Goal: Information Seeking & Learning: Find specific fact

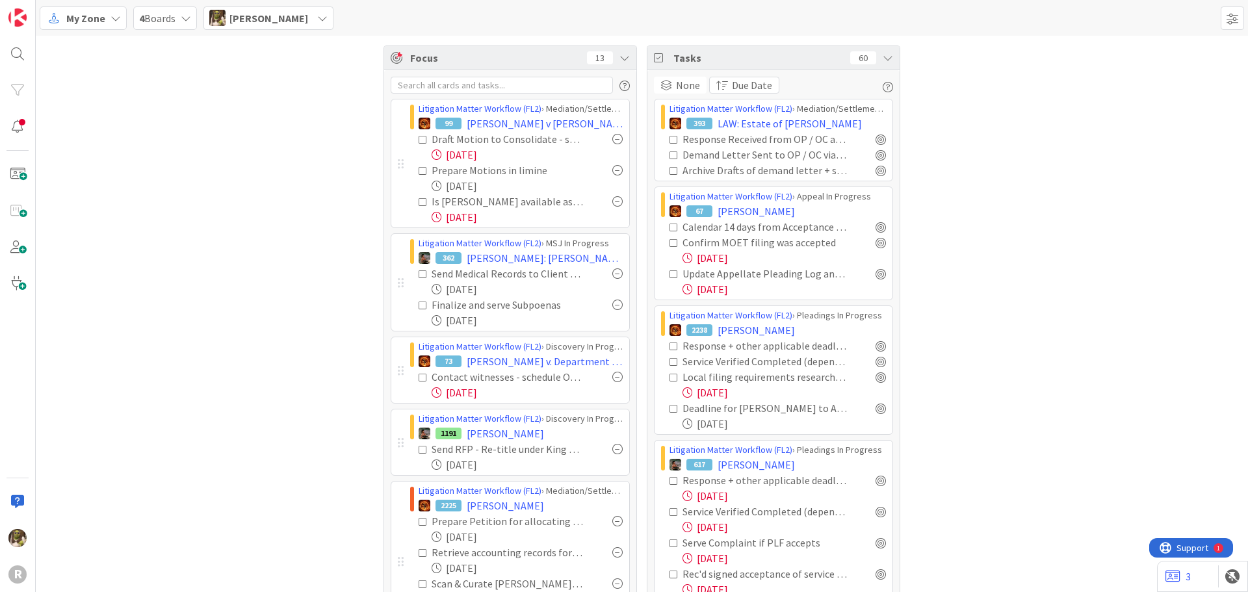
click at [99, 16] on span "My Zone" at bounding box center [85, 18] width 39 height 16
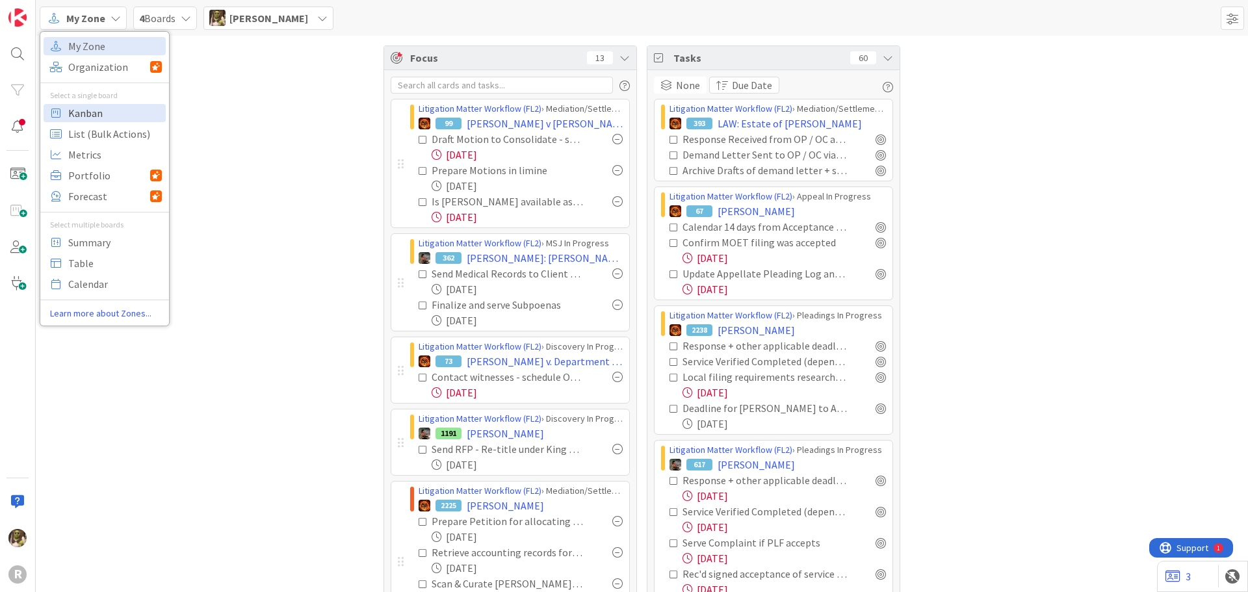
click at [113, 118] on span "Kanban" at bounding box center [115, 113] width 94 height 20
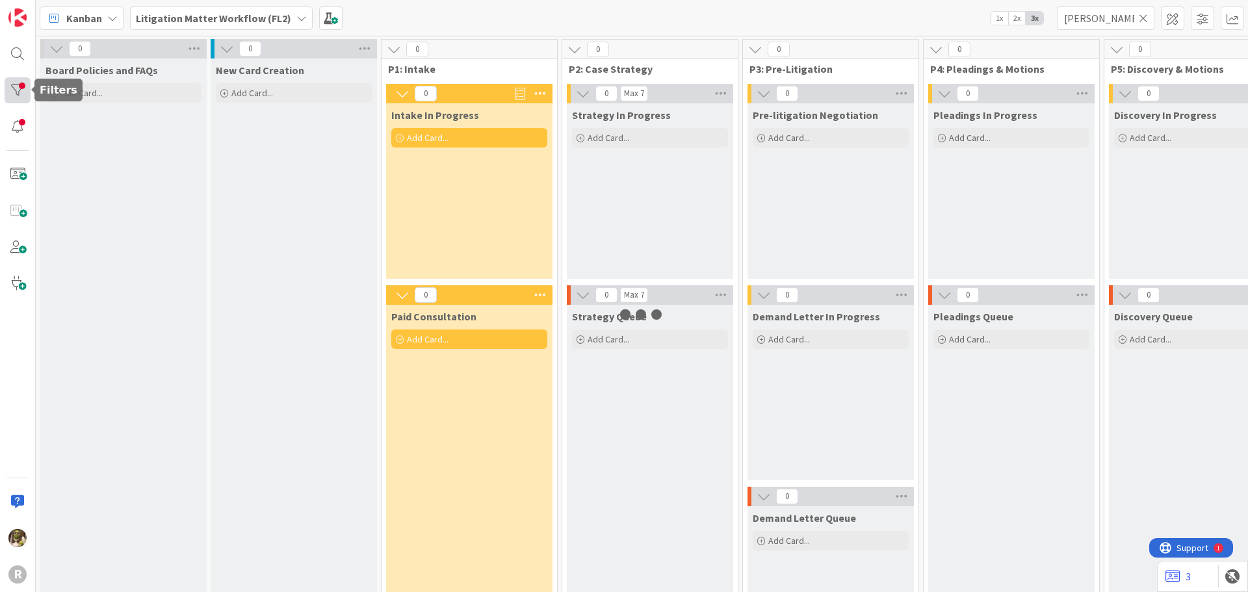
click at [18, 90] on div at bounding box center [18, 90] width 26 height 26
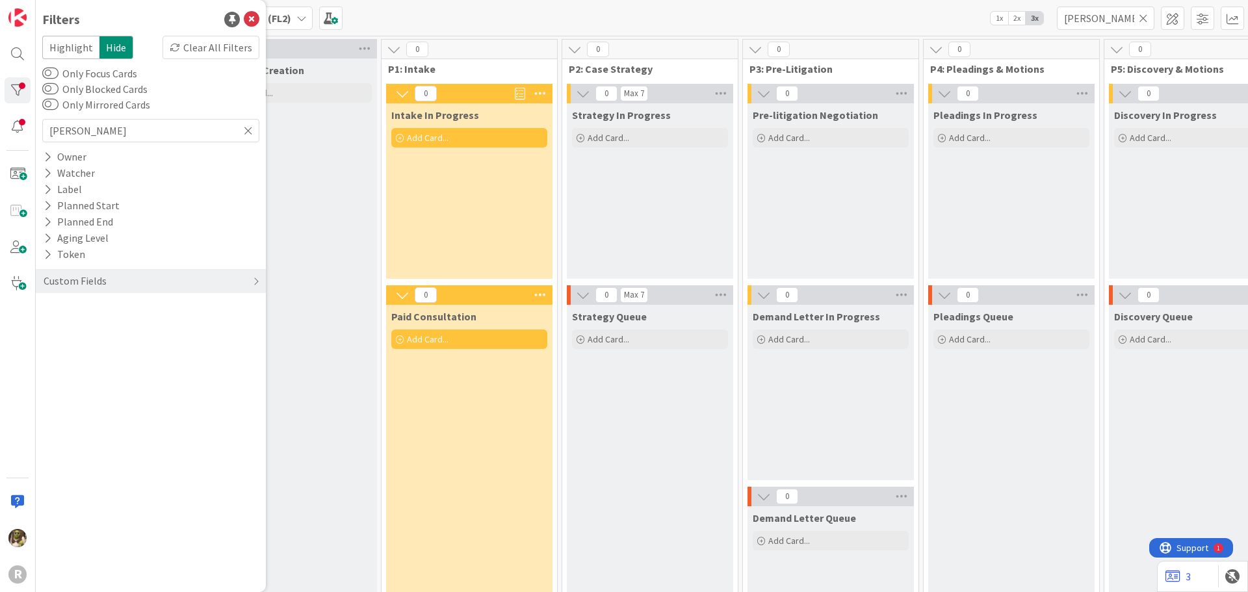
click at [246, 131] on icon at bounding box center [248, 131] width 9 height 12
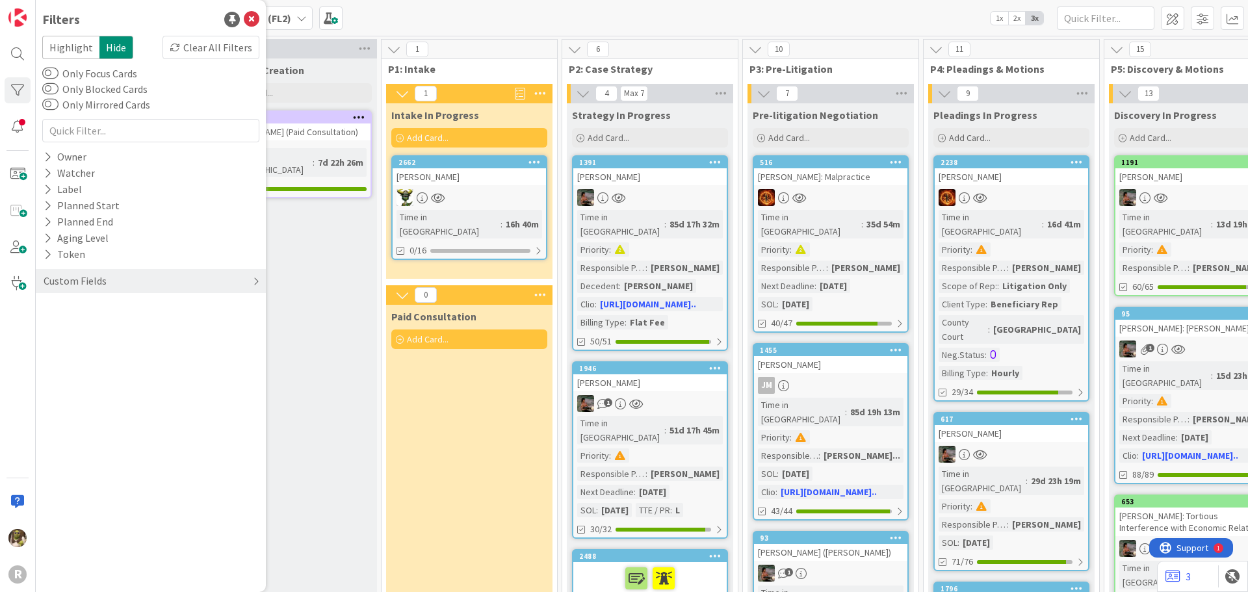
click at [250, 289] on div "Custom Fields" at bounding box center [151, 281] width 230 height 24
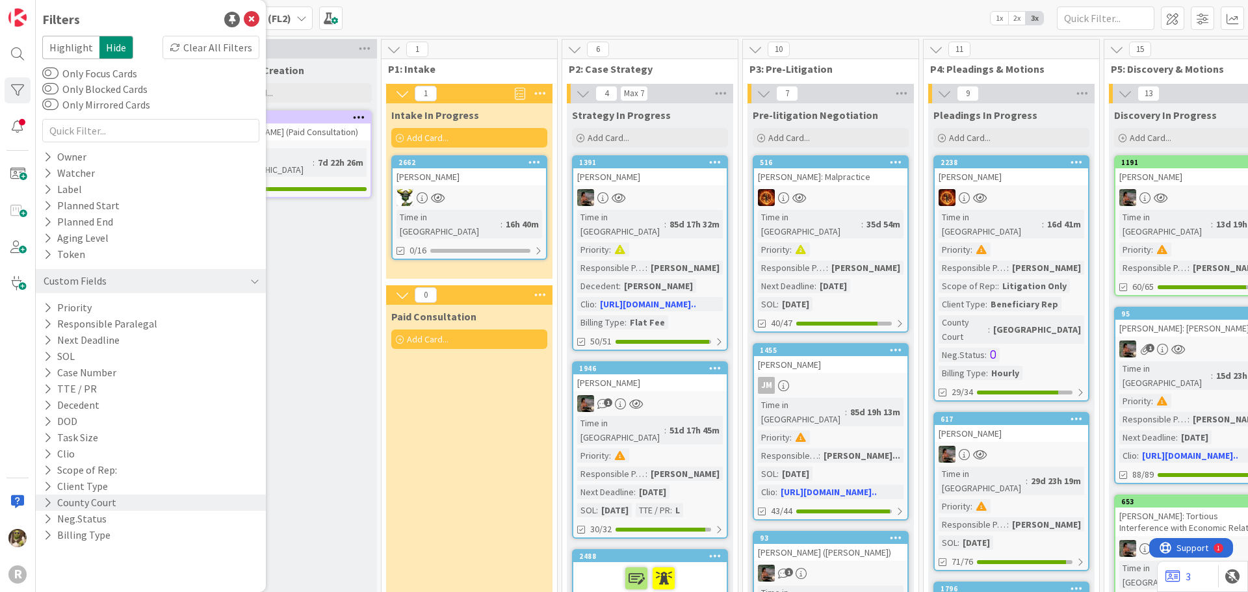
click at [45, 505] on icon at bounding box center [48, 502] width 8 height 11
click at [146, 127] on input "text" at bounding box center [150, 130] width 217 height 23
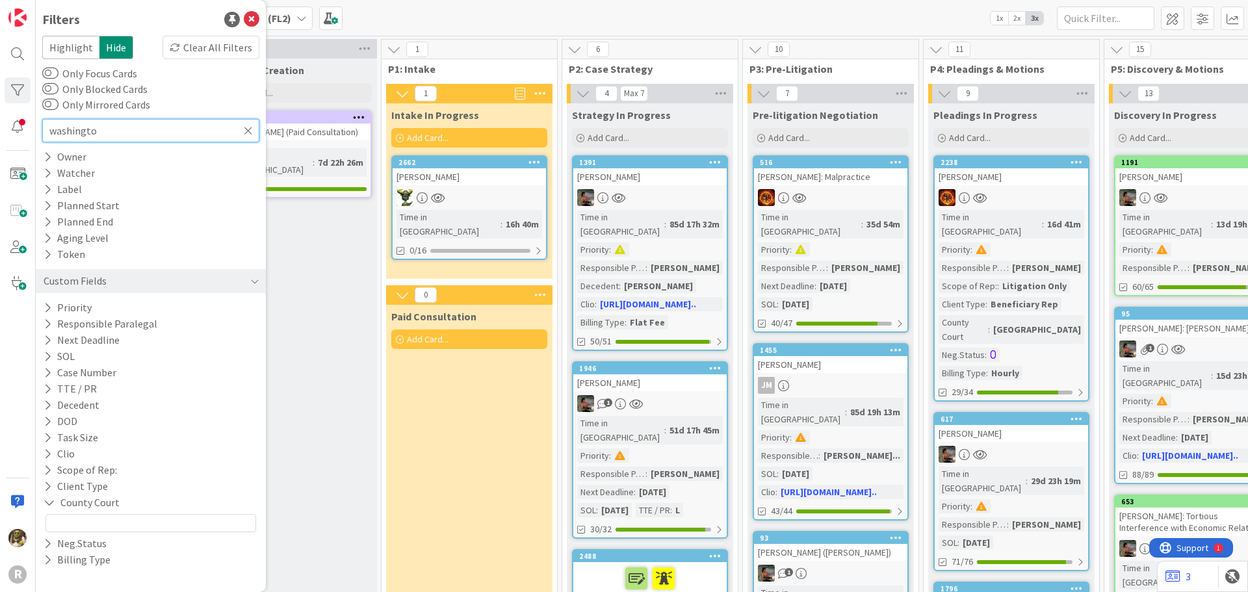
type input "[US_STATE]"
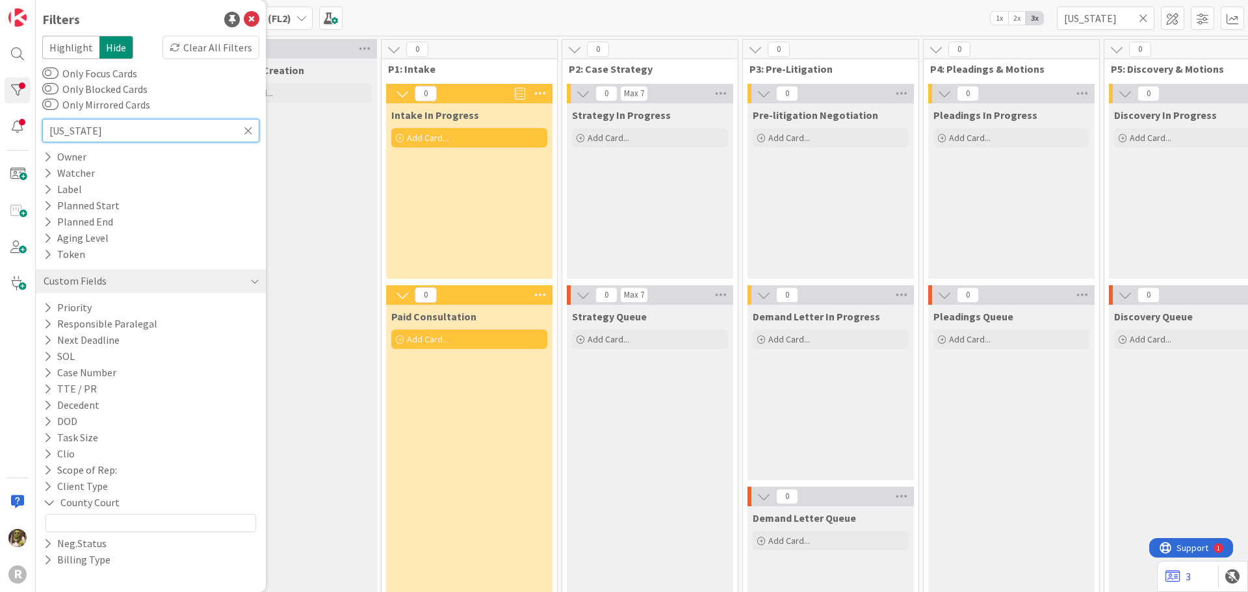
type input "[US_STATE]"
click at [245, 129] on icon at bounding box center [248, 131] width 9 height 12
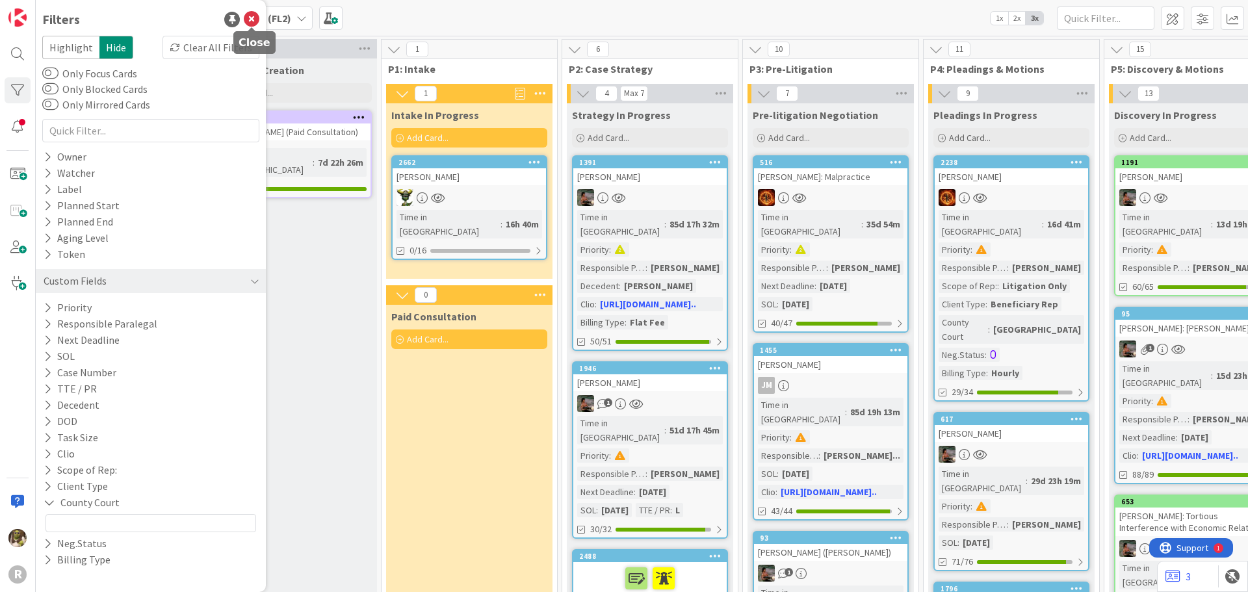
click at [251, 21] on icon at bounding box center [252, 20] width 16 height 16
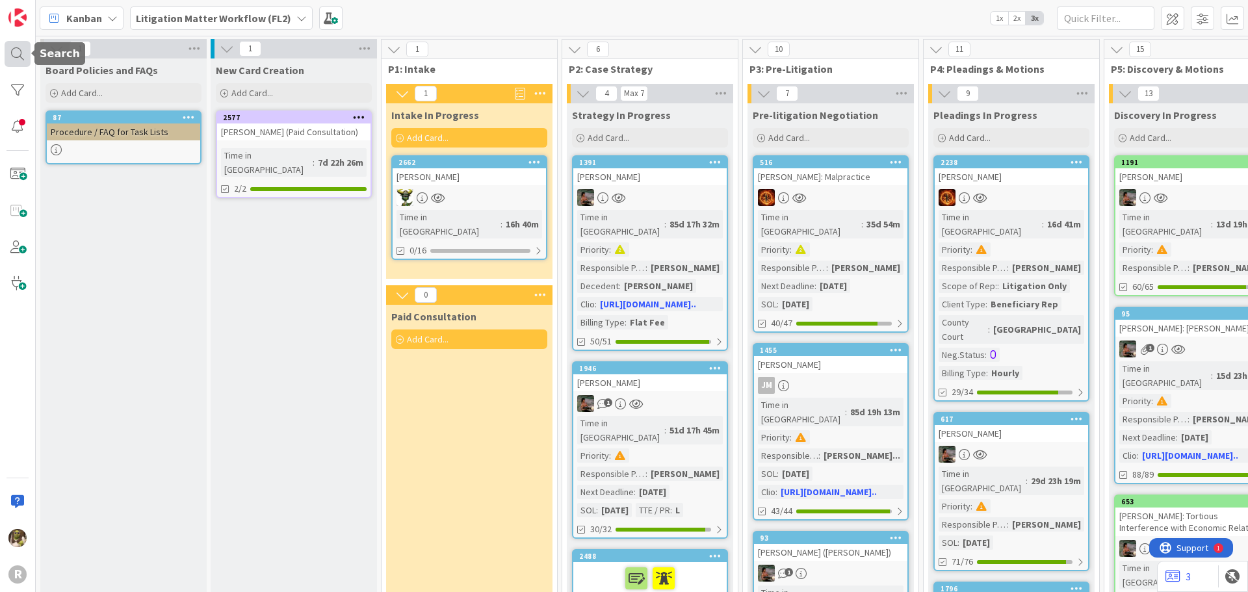
click at [23, 46] on div at bounding box center [18, 54] width 26 height 26
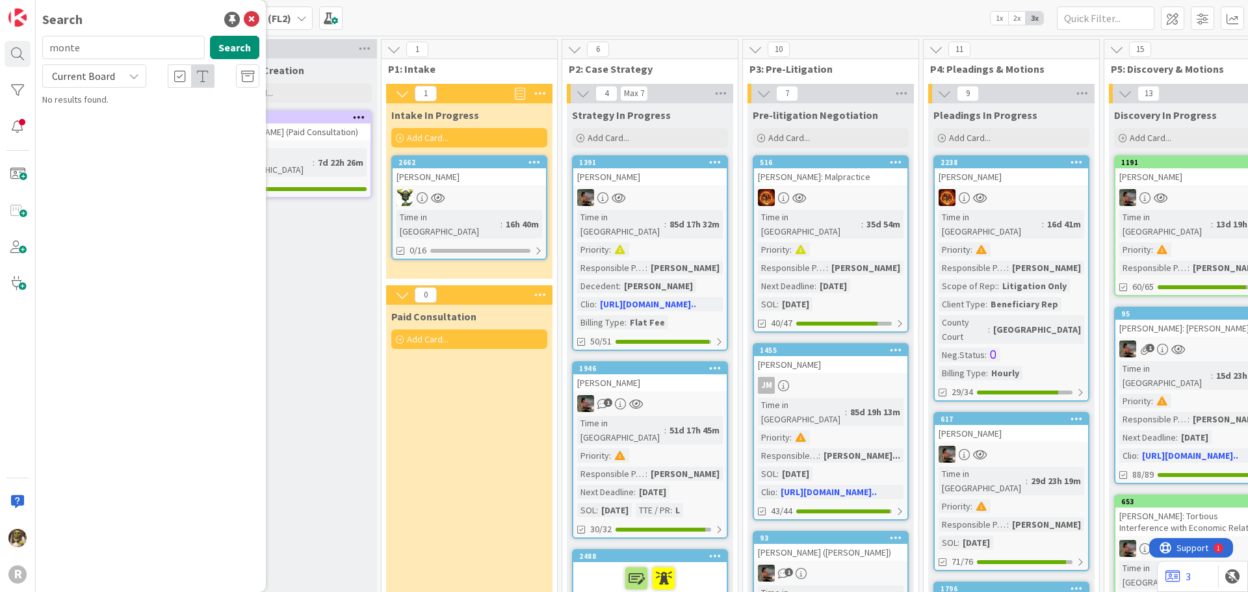
type input "monte"
click at [180, 96] on div "Litigation Matter Workflow (FL2) › Pleadings In Progress" at bounding box center [159, 102] width 199 height 12
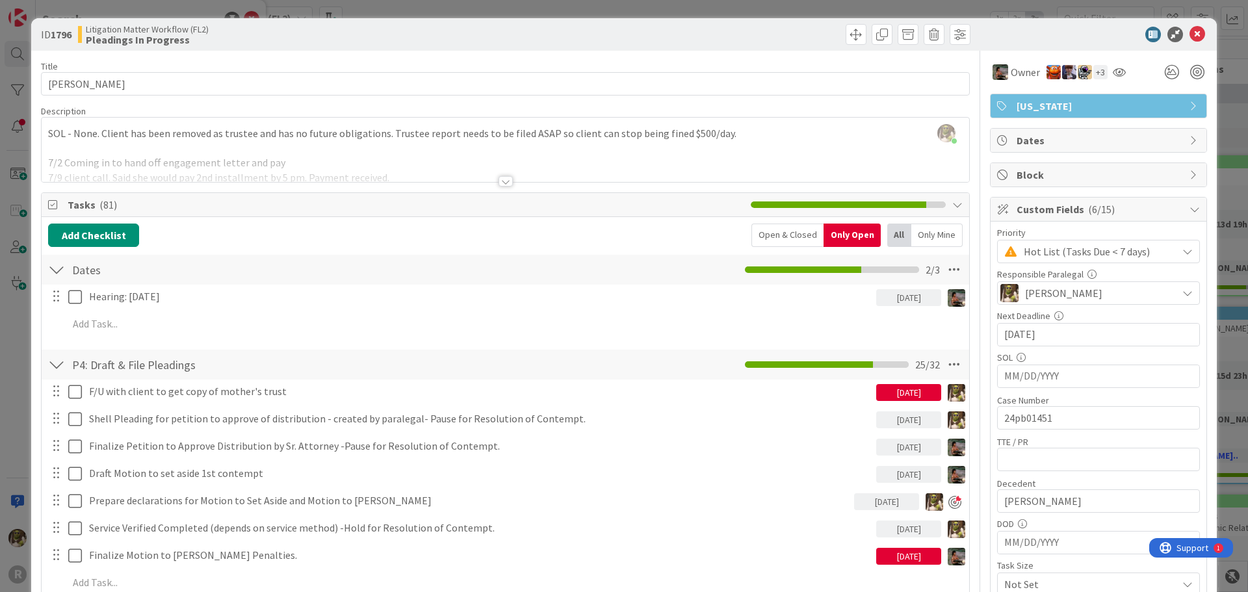
scroll to position [65, 0]
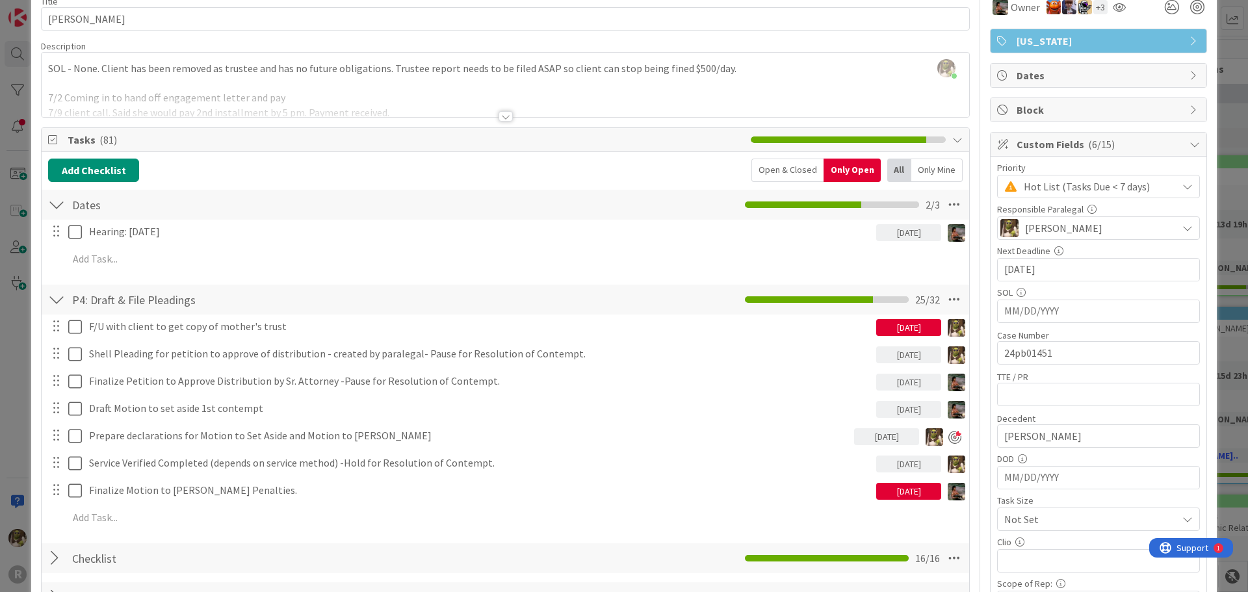
click at [772, 176] on div "Open & Closed" at bounding box center [788, 170] width 72 height 23
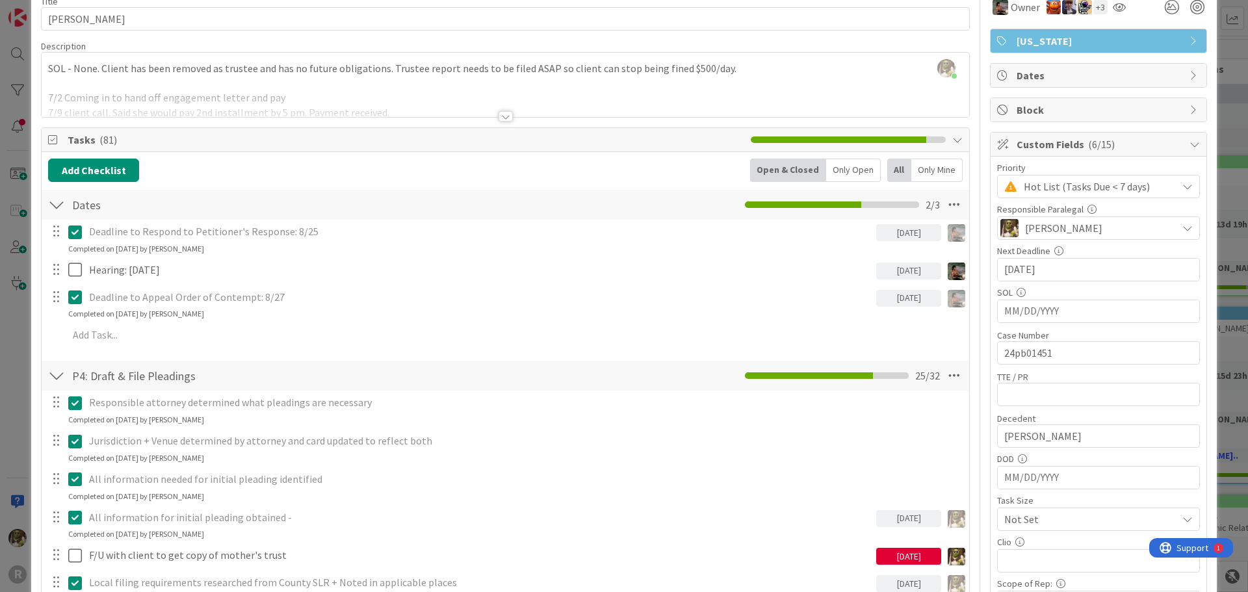
click at [888, 168] on div "All" at bounding box center [900, 170] width 24 height 23
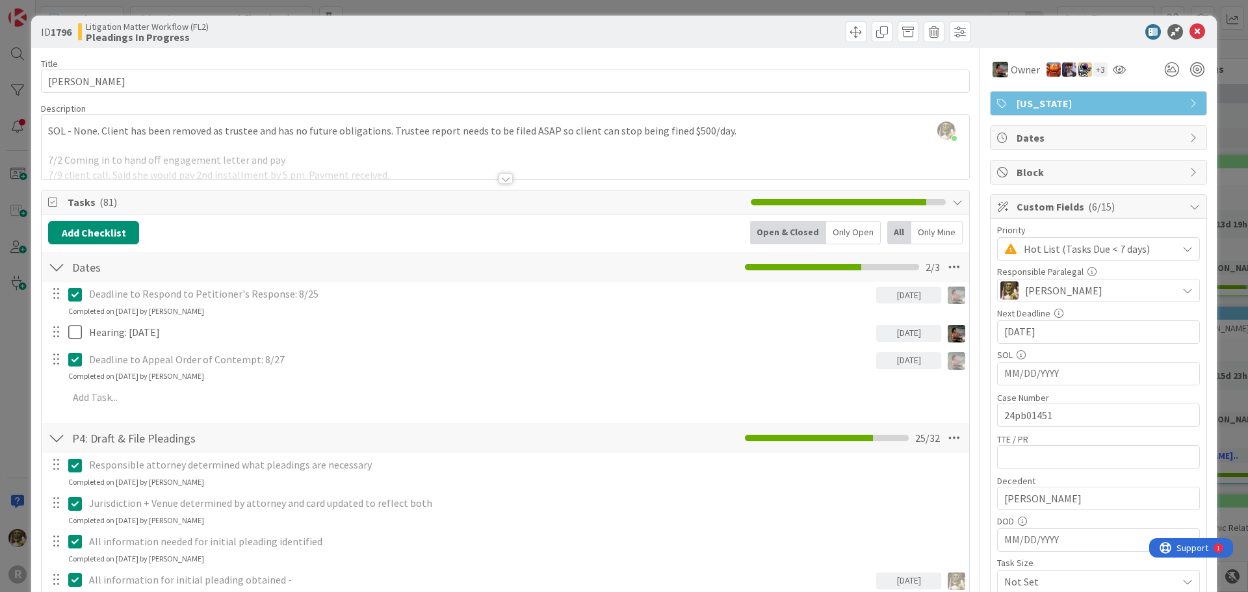
scroll to position [0, 0]
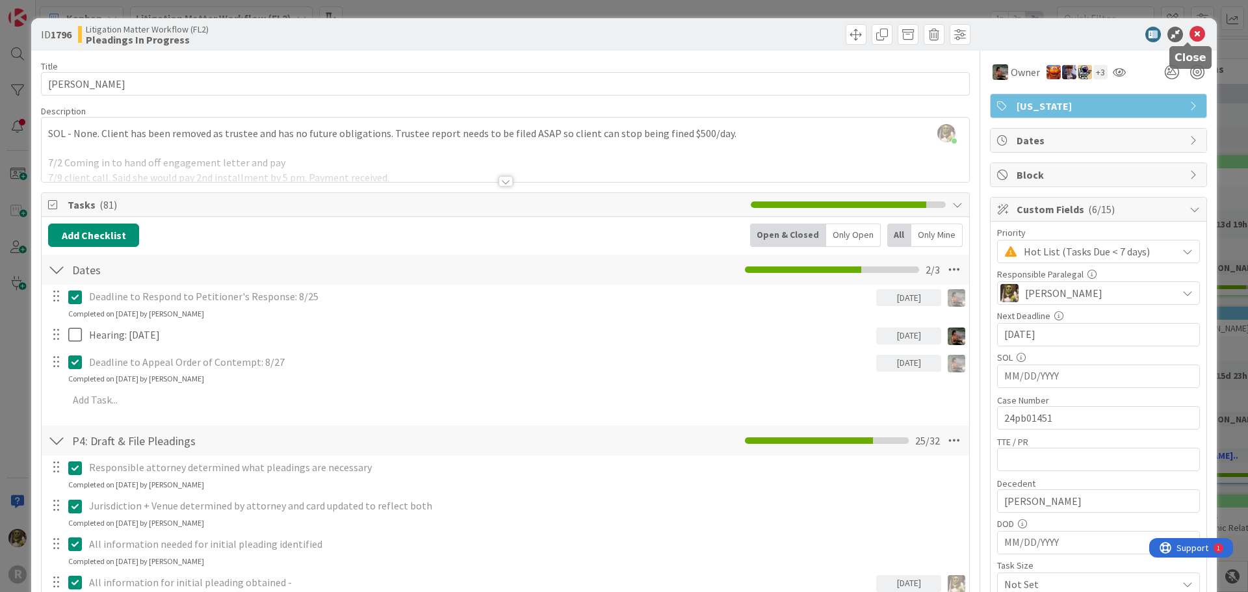
click at [1191, 33] on icon at bounding box center [1198, 35] width 16 height 16
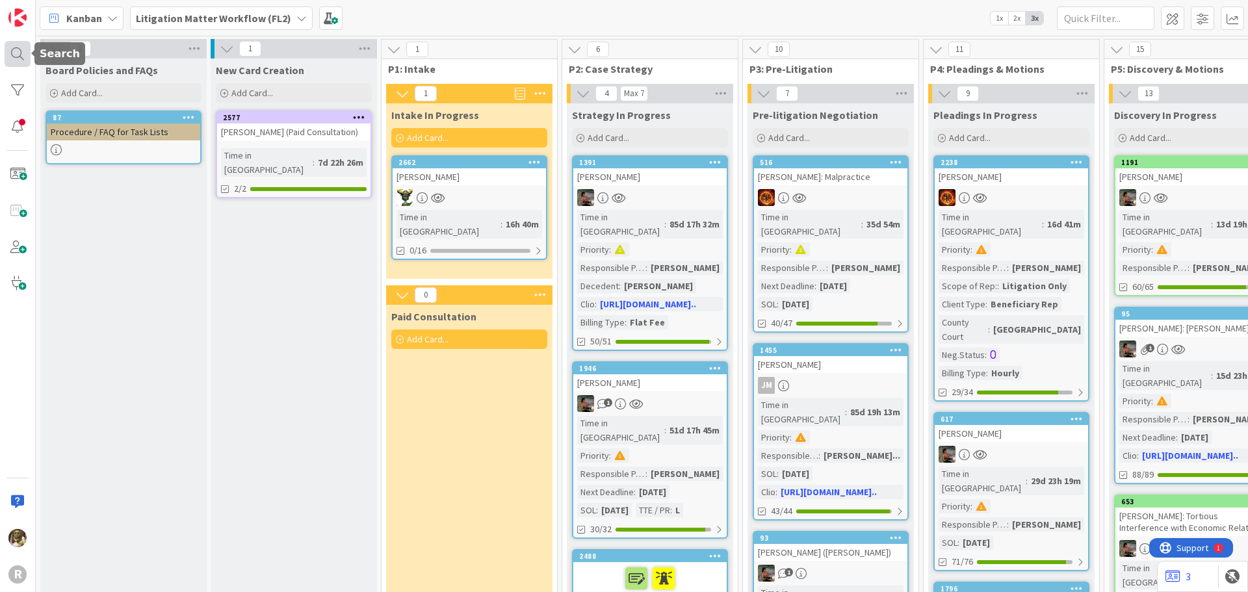
click at [25, 53] on div at bounding box center [18, 54] width 26 height 26
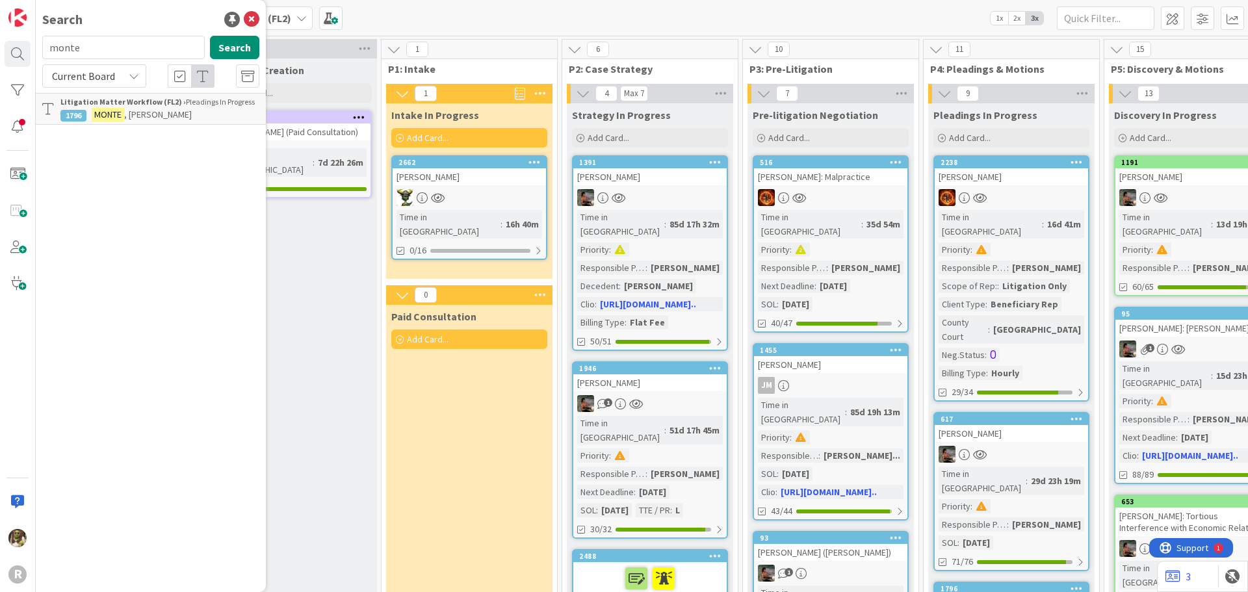
click at [127, 103] on b "Litigation Matter Workflow (FL2) ›" at bounding box center [122, 102] width 125 height 10
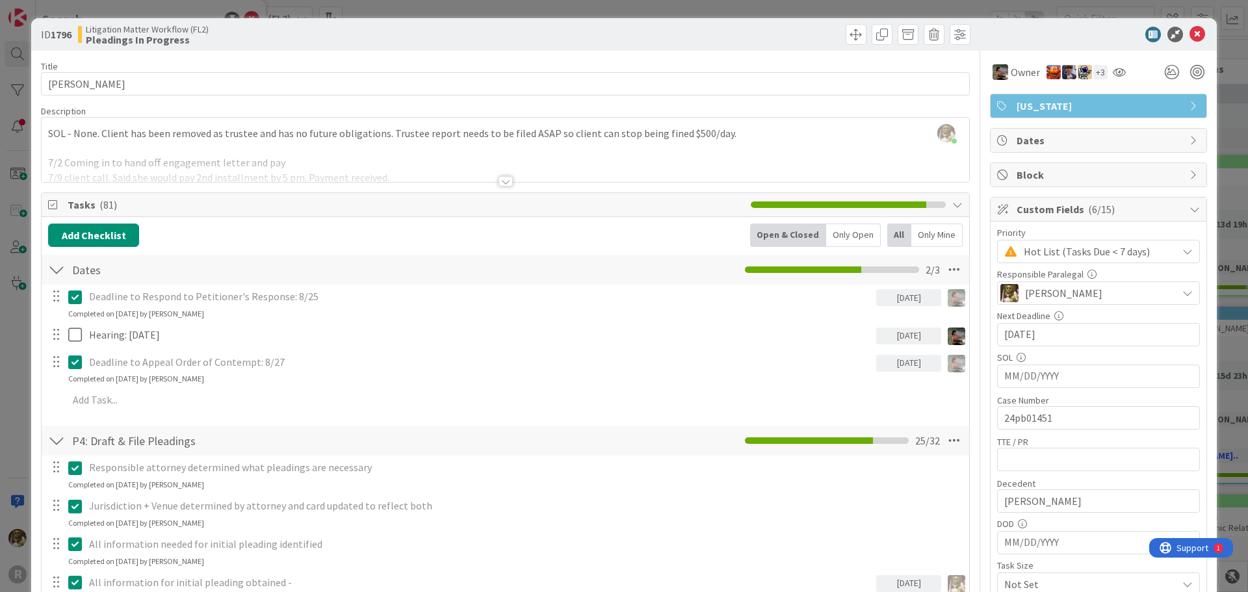
scroll to position [65, 0]
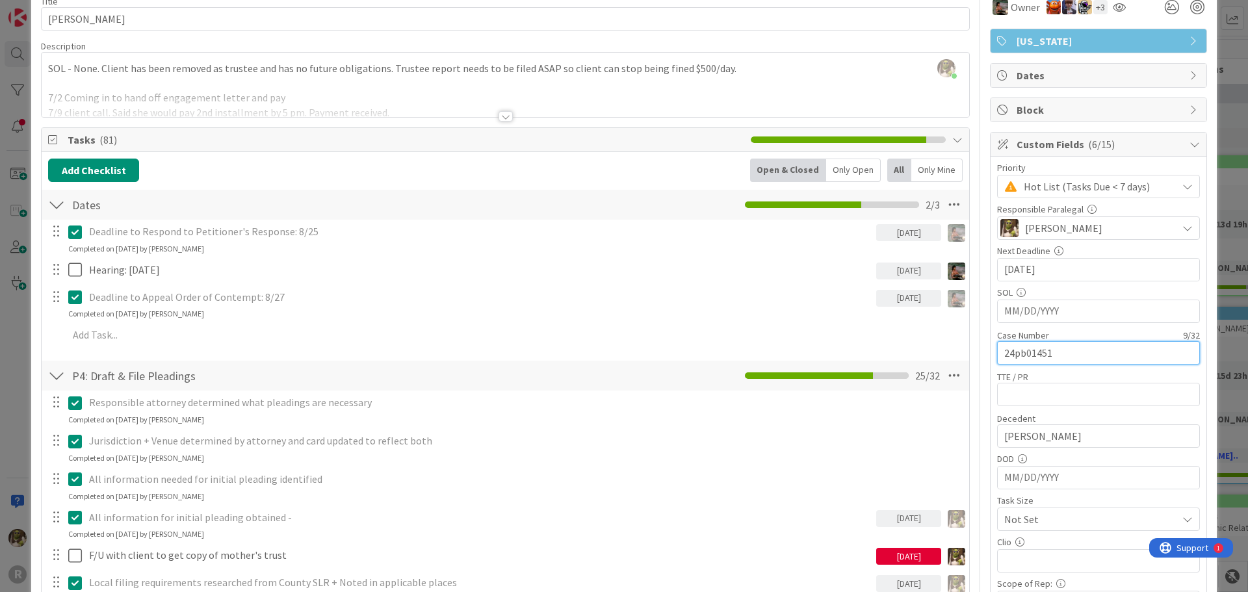
drag, startPoint x: 1055, startPoint y: 352, endPoint x: 992, endPoint y: 362, distance: 63.9
click at [997, 362] on input "24pb01451" at bounding box center [1098, 352] width 203 height 23
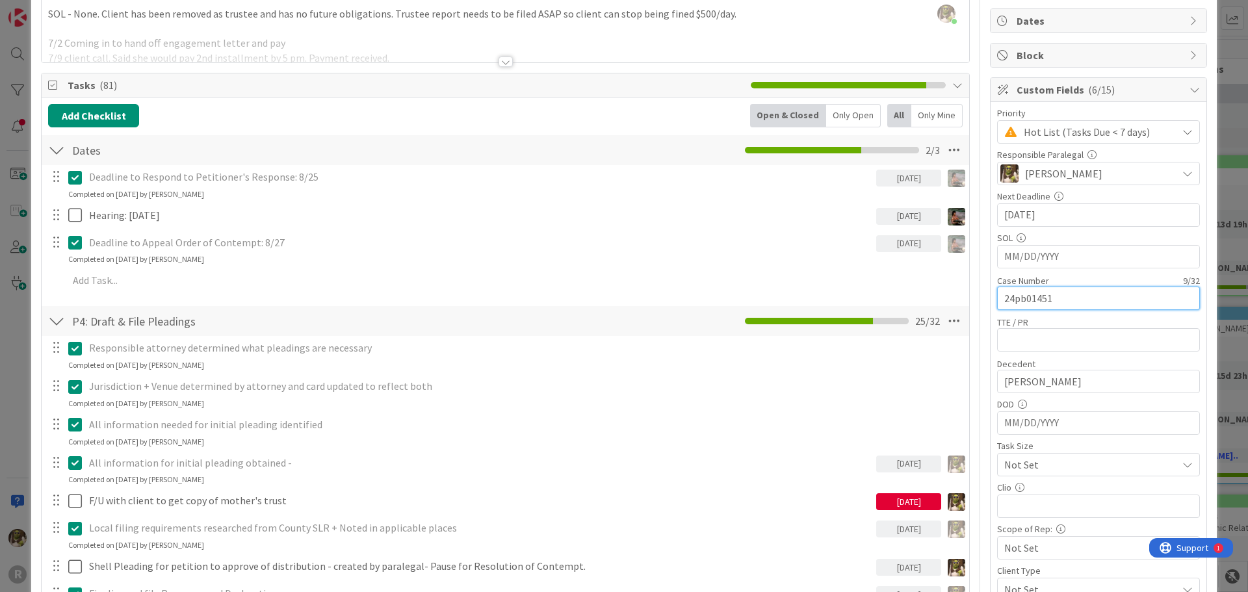
scroll to position [0, 0]
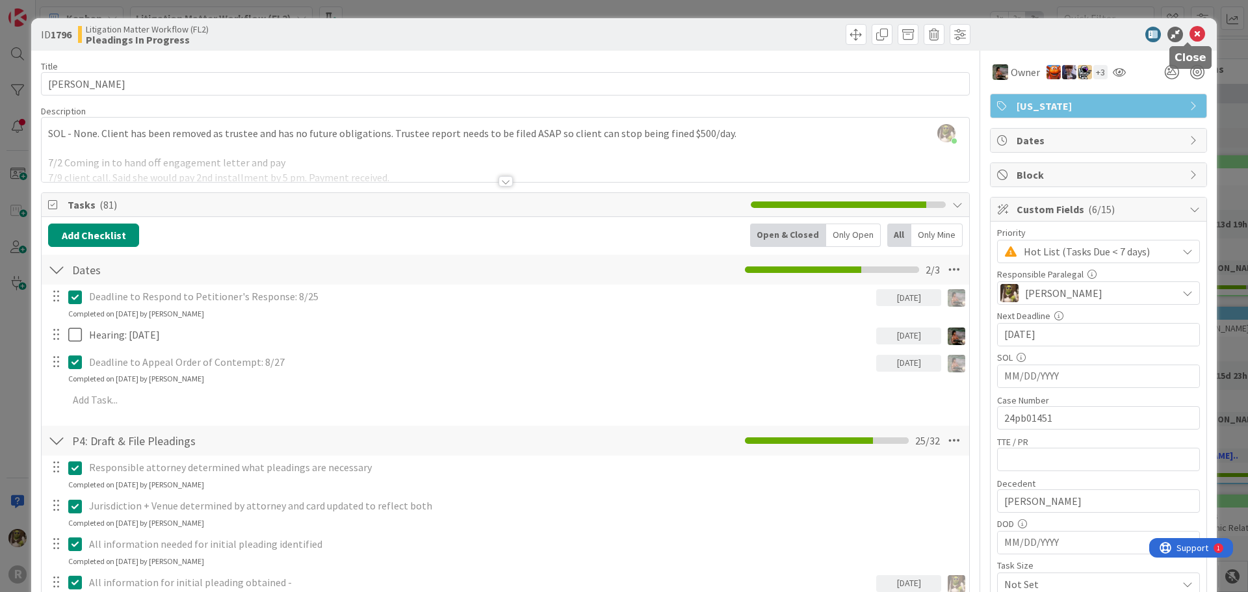
click at [1190, 30] on icon at bounding box center [1198, 35] width 16 height 16
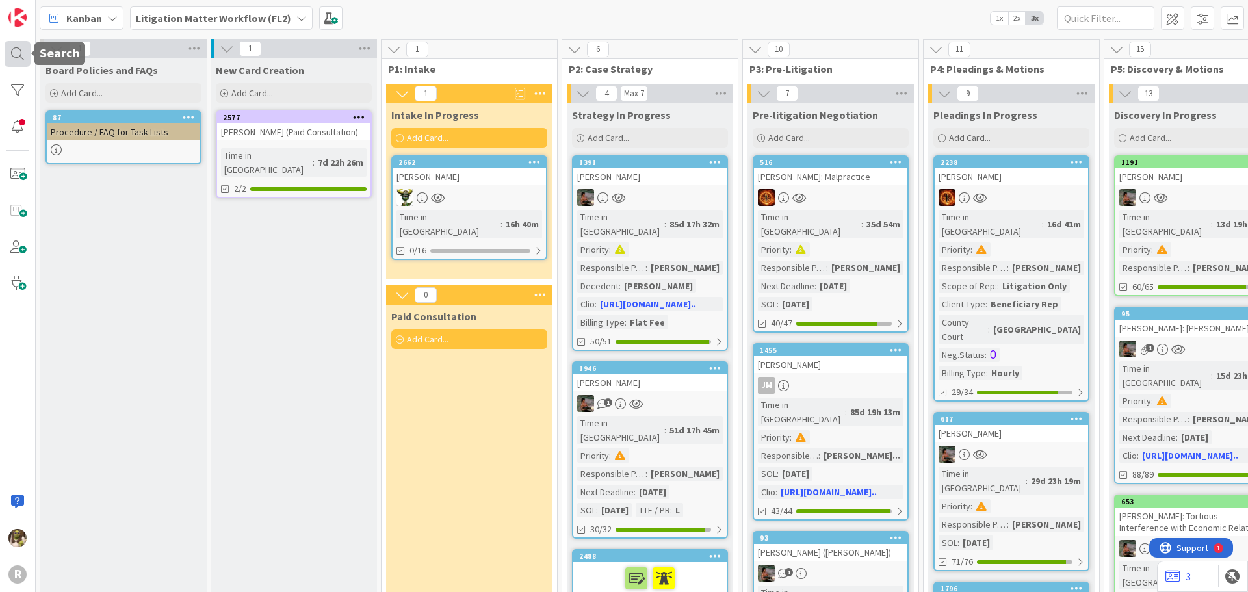
click at [21, 55] on div at bounding box center [18, 54] width 26 height 26
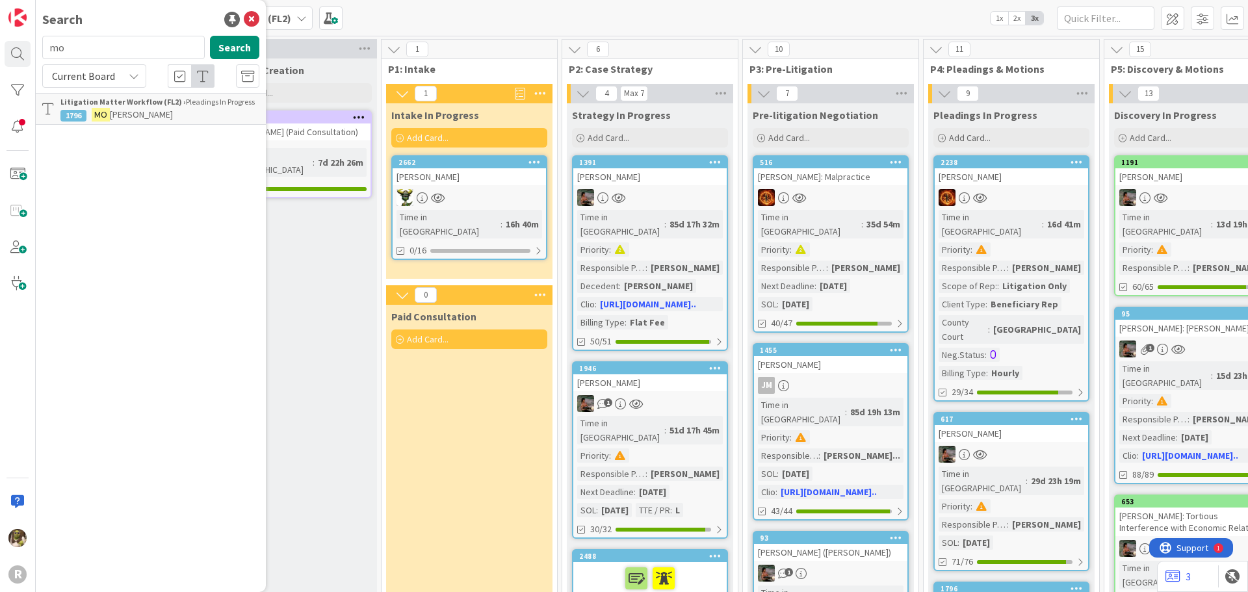
type input "m"
type input "[PERSON_NAME]"
click at [124, 117] on mark "[PERSON_NAME]" at bounding box center [126, 115] width 68 height 14
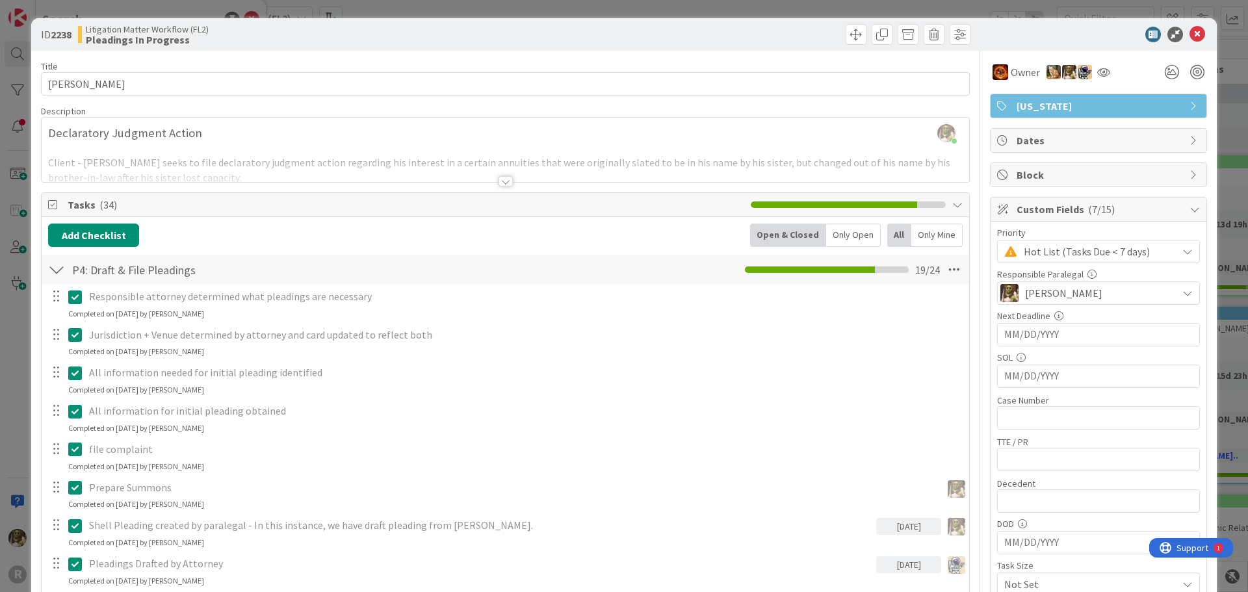
click at [502, 182] on div at bounding box center [506, 181] width 14 height 10
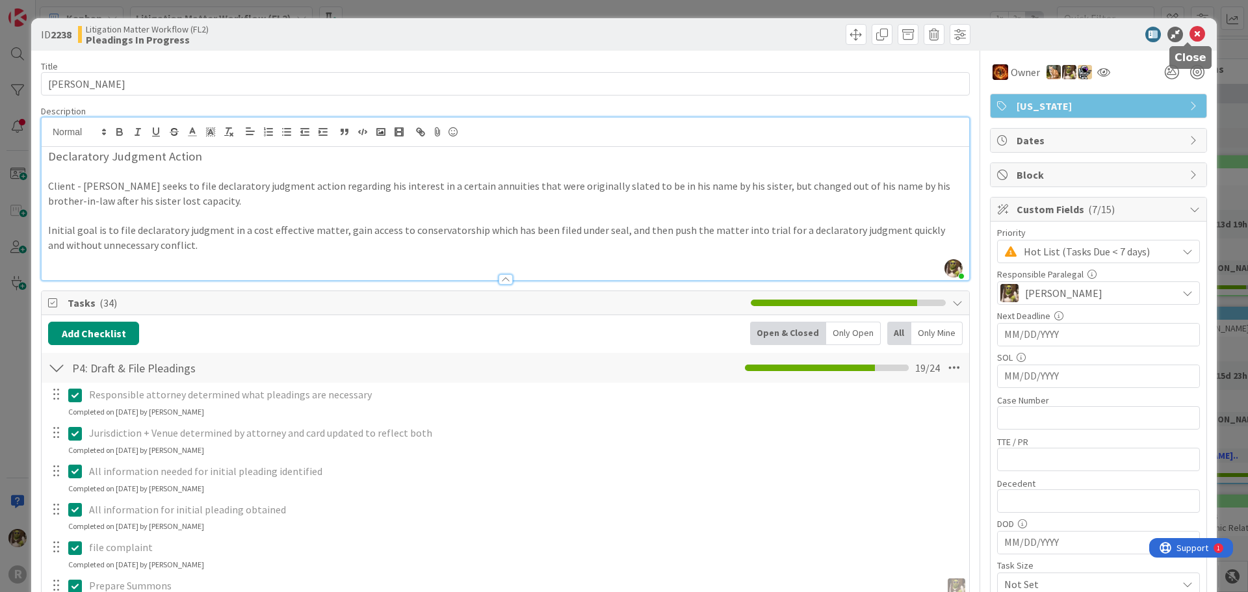
click at [1190, 36] on icon at bounding box center [1198, 35] width 16 height 16
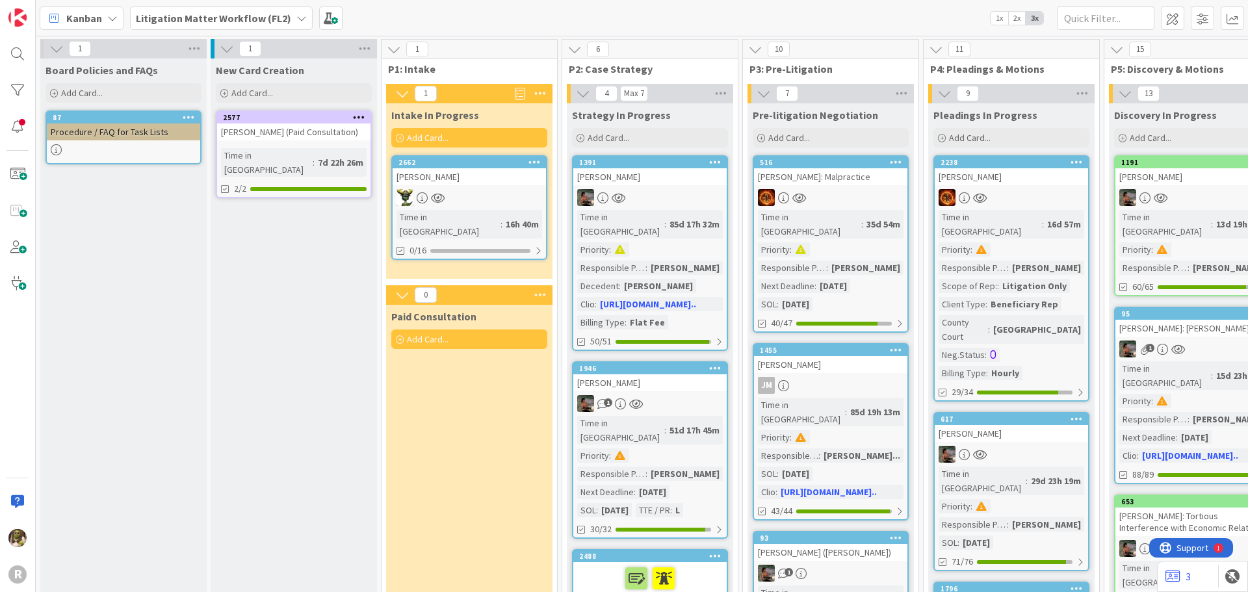
click at [31, 47] on div "R" at bounding box center [18, 296] width 36 height 592
click at [19, 57] on div at bounding box center [18, 54] width 26 height 26
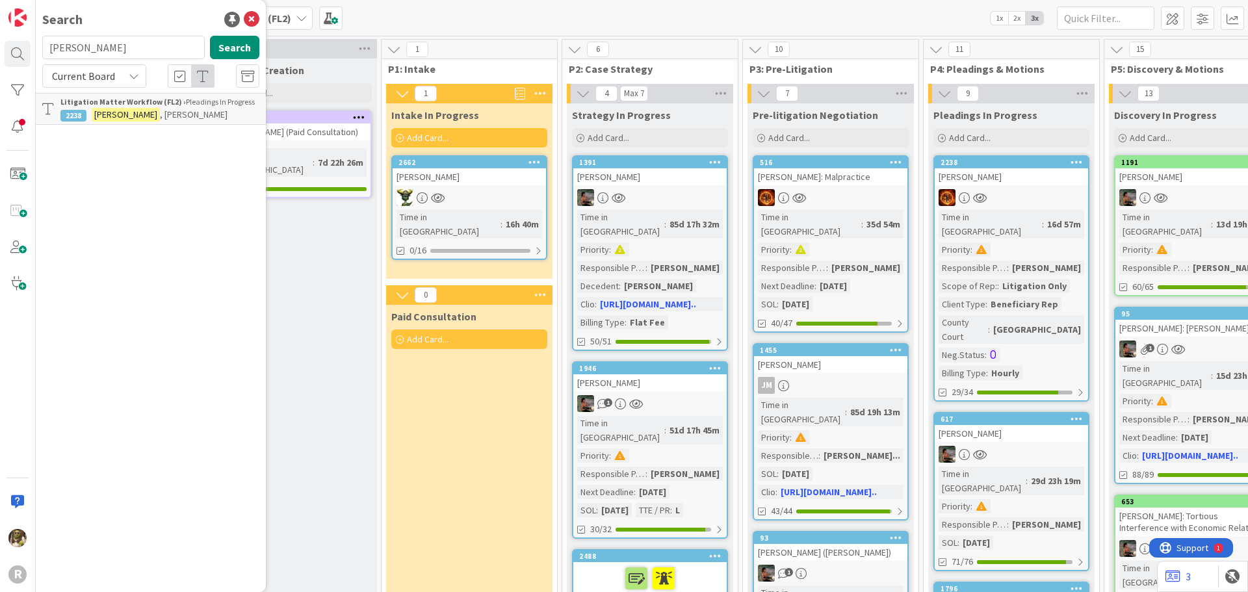
drag, startPoint x: 125, startPoint y: 34, endPoint x: 62, endPoint y: 38, distance: 63.2
click at [62, 38] on div "Search [PERSON_NAME] Search Current Board Litigation Matter Workflow (FL2) › Pl…" at bounding box center [151, 296] width 230 height 592
drag, startPoint x: 112, startPoint y: 54, endPoint x: 11, endPoint y: 43, distance: 102.0
click at [11, 43] on div "R Search [PERSON_NAME] Search Current Board Litigation Matter Workflow (FL2) › …" at bounding box center [18, 296] width 36 height 592
type input "[PERSON_NAME]"
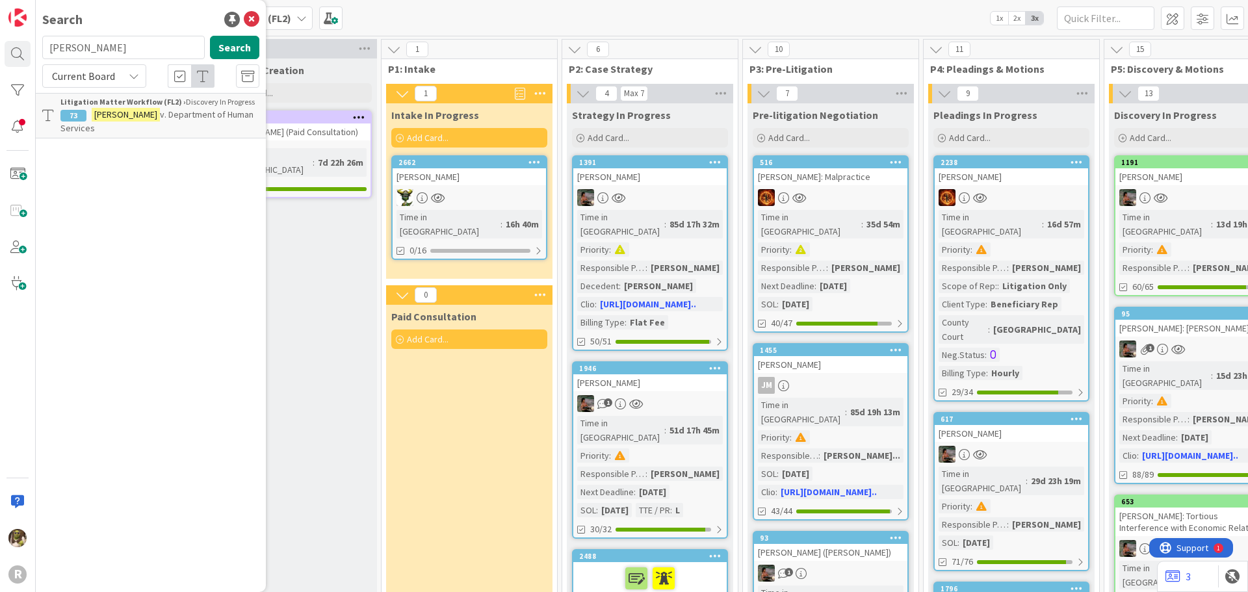
click at [152, 108] on p "[PERSON_NAME] v. Department of Human Services" at bounding box center [159, 121] width 199 height 27
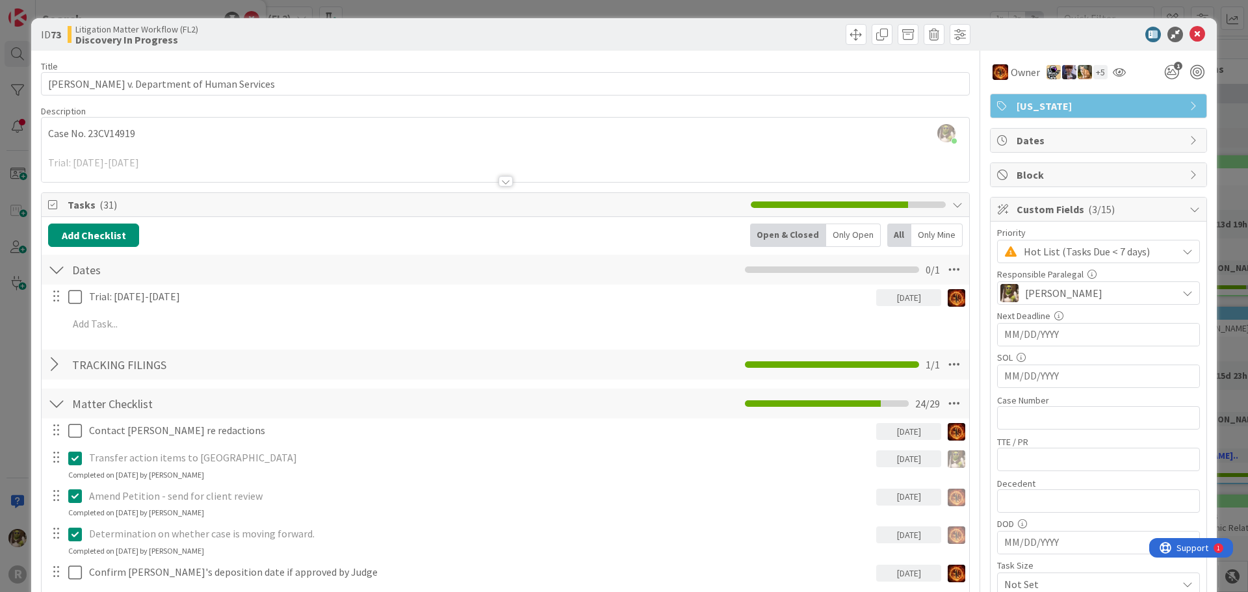
click at [506, 182] on div at bounding box center [506, 181] width 14 height 10
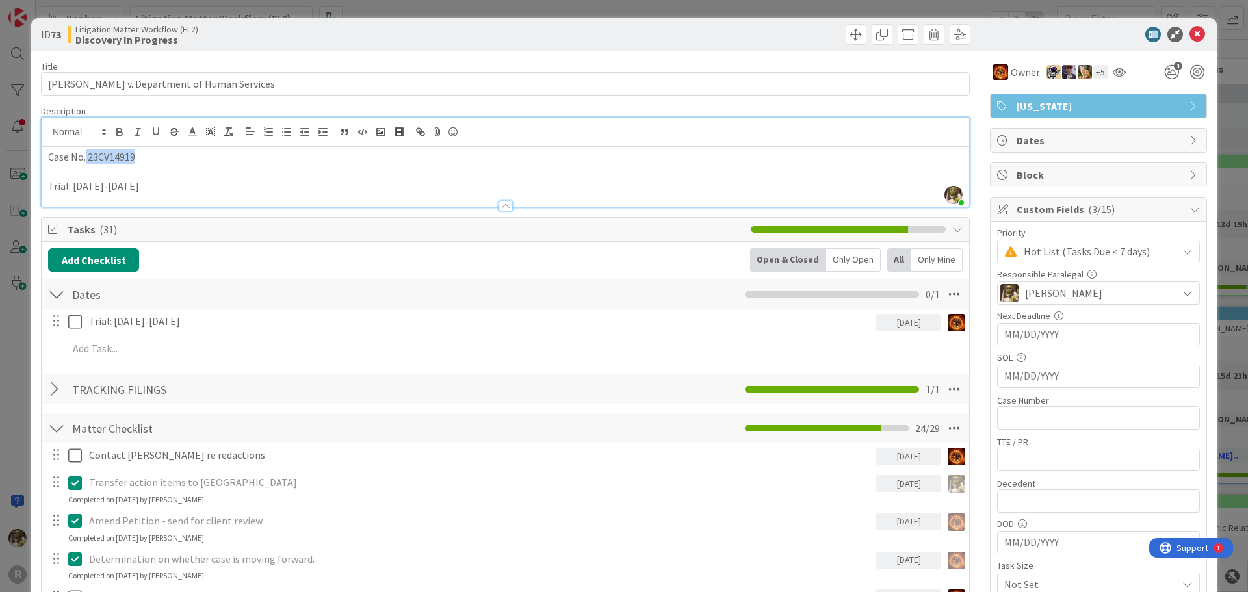
drag, startPoint x: 144, startPoint y: 152, endPoint x: 86, endPoint y: 161, distance: 58.5
click at [86, 161] on p "Case No. 23CV14919" at bounding box center [505, 157] width 915 height 15
copy p "23CV14919"
click at [1190, 33] on icon at bounding box center [1198, 35] width 16 height 16
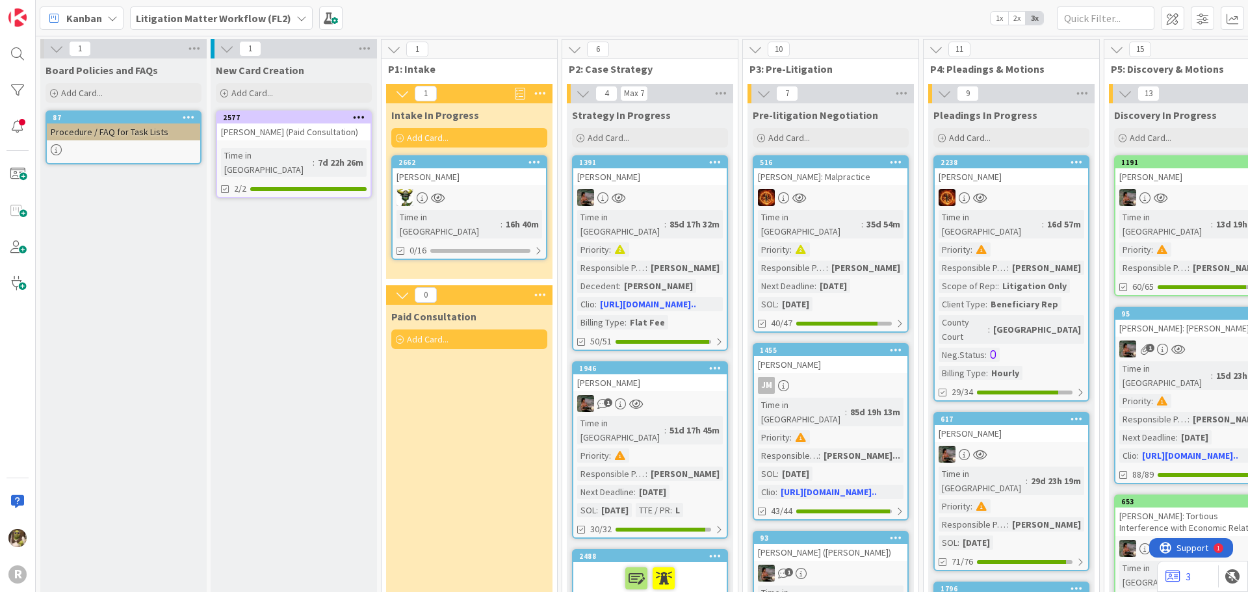
click at [68, 12] on span "Kanban" at bounding box center [84, 18] width 36 height 16
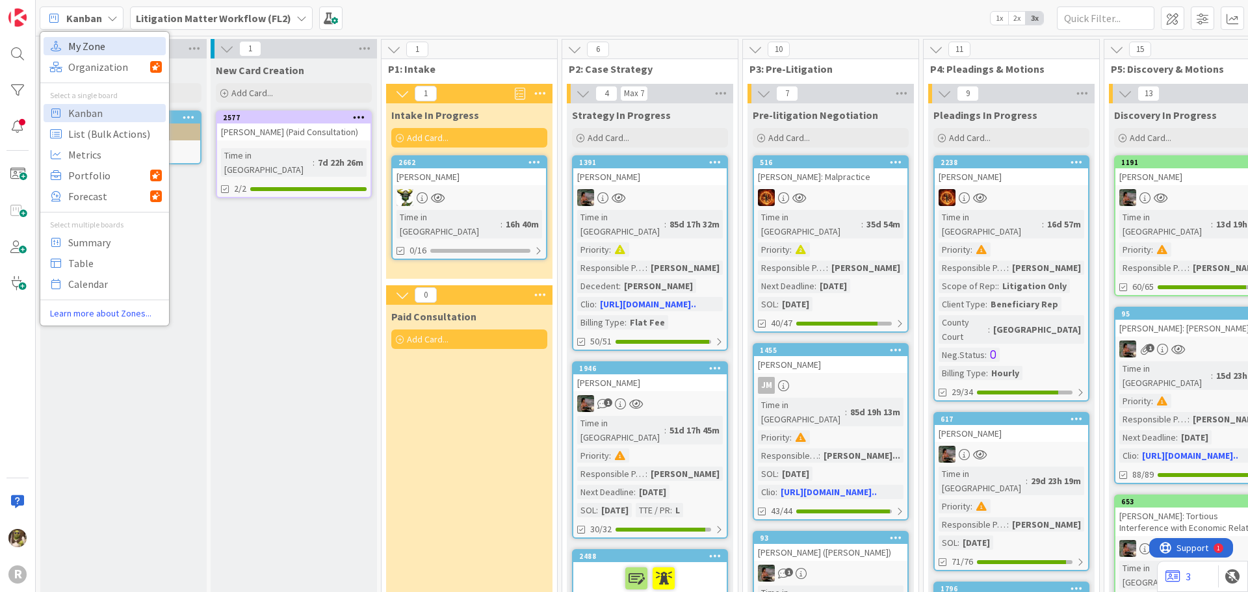
click at [82, 47] on span "My Zone" at bounding box center [115, 46] width 94 height 20
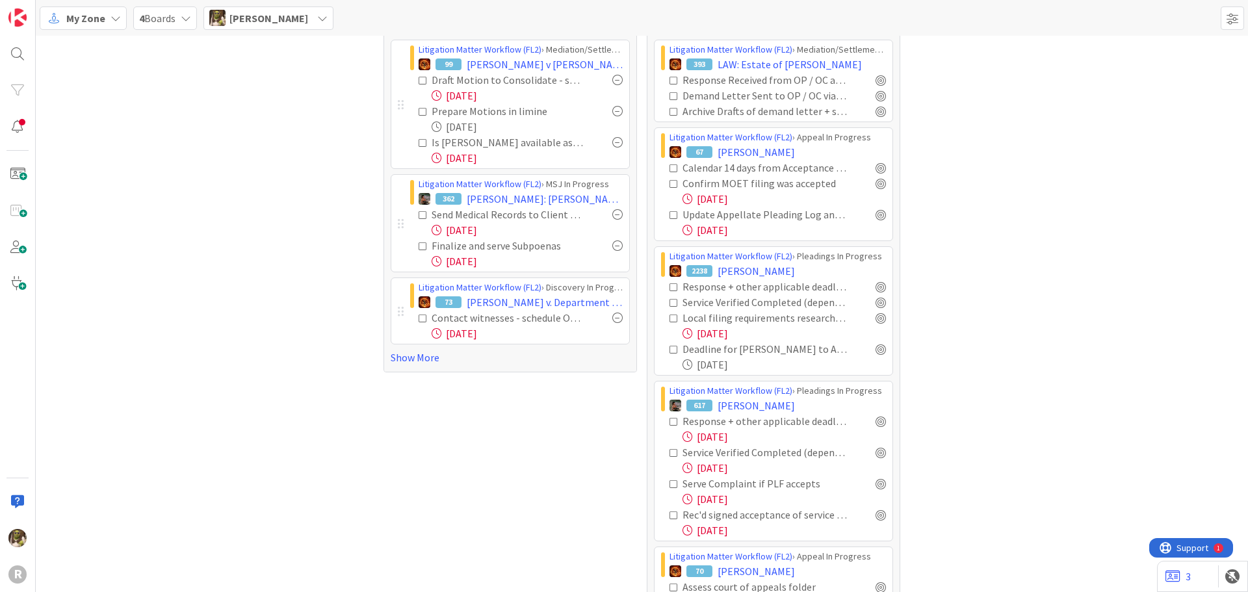
scroll to position [195, 0]
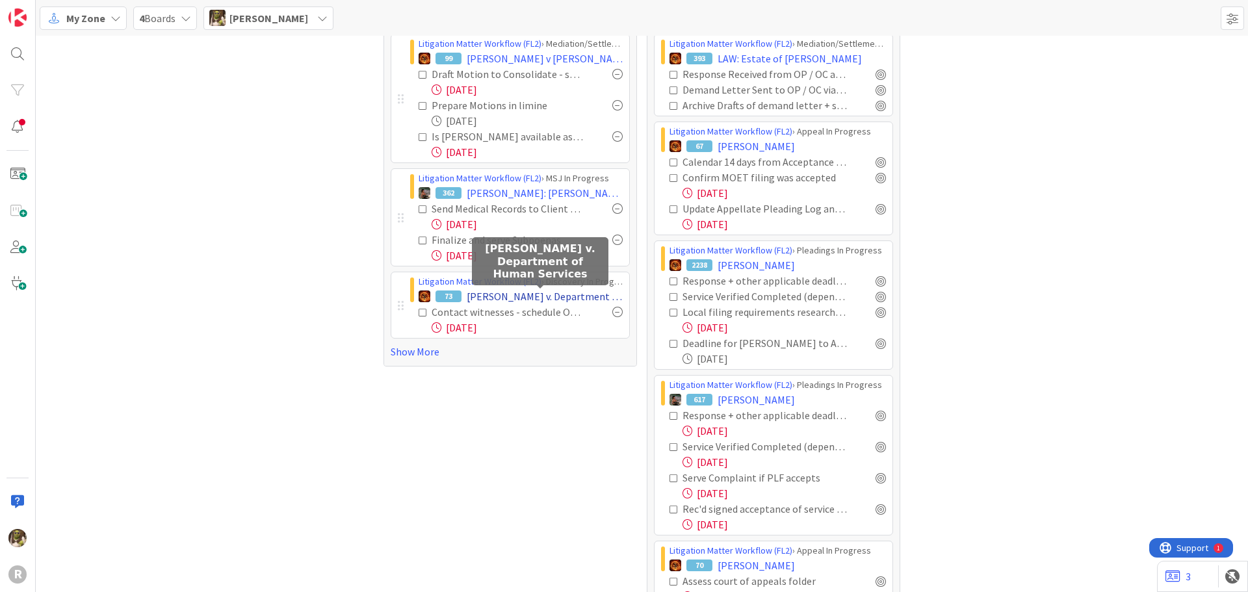
scroll to position [0, 0]
